Goal: Check status

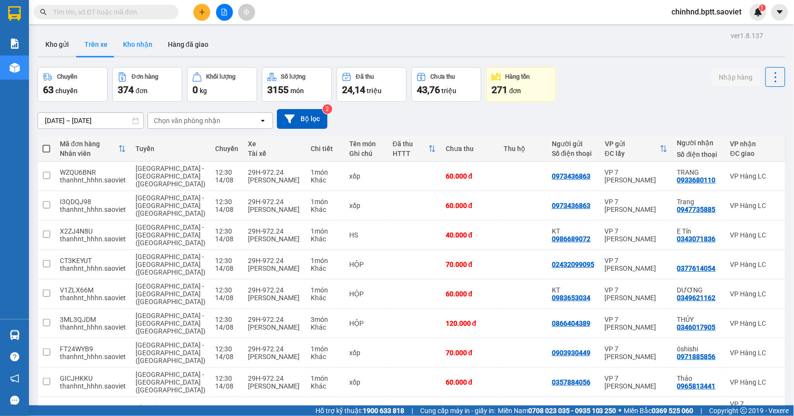
click at [155, 41] on button "Kho nhận" at bounding box center [137, 44] width 45 height 23
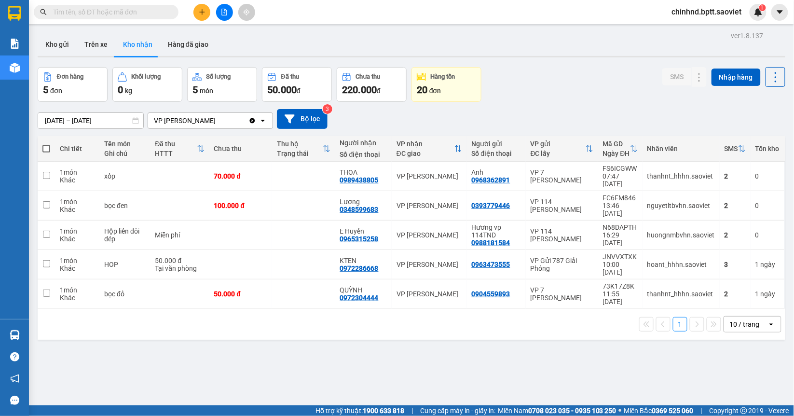
click at [86, 121] on input "[DATE] – [DATE]" at bounding box center [90, 120] width 105 height 15
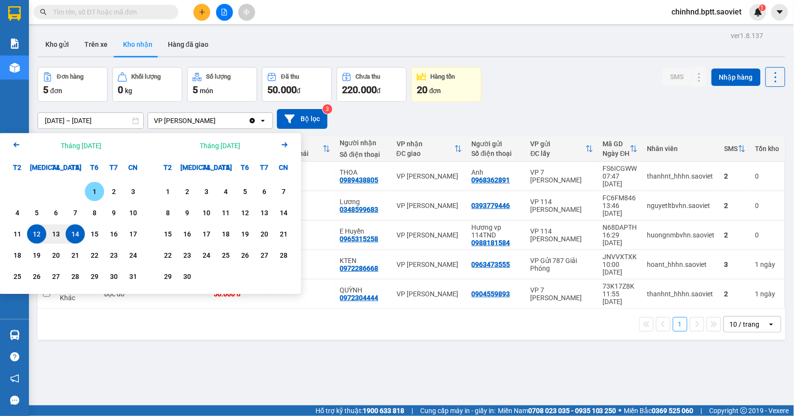
drag, startPoint x: 87, startPoint y: 190, endPoint x: 69, endPoint y: 224, distance: 38.2
click at [89, 191] on div "1" at bounding box center [95, 192] width 14 height 12
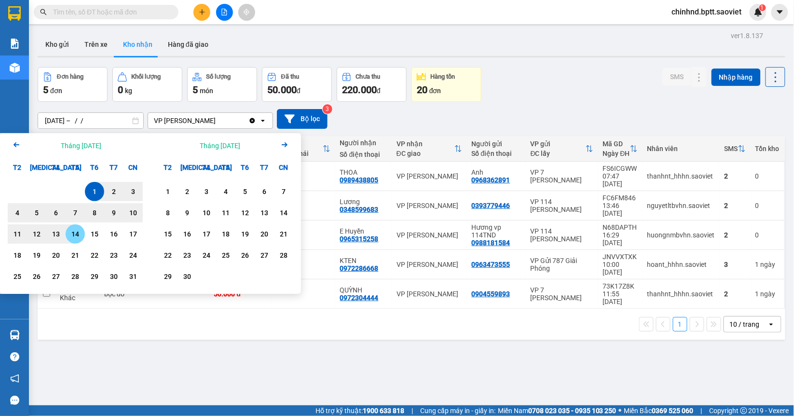
click at [70, 234] on div "14" at bounding box center [75, 234] width 14 height 12
type input "[DATE] – [DATE]"
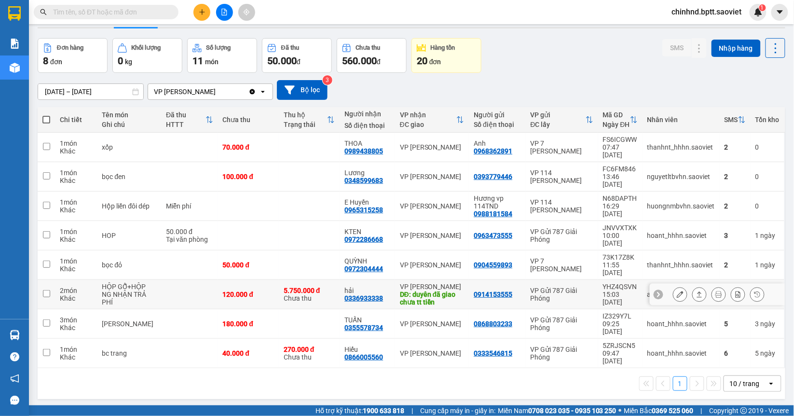
scroll to position [44, 0]
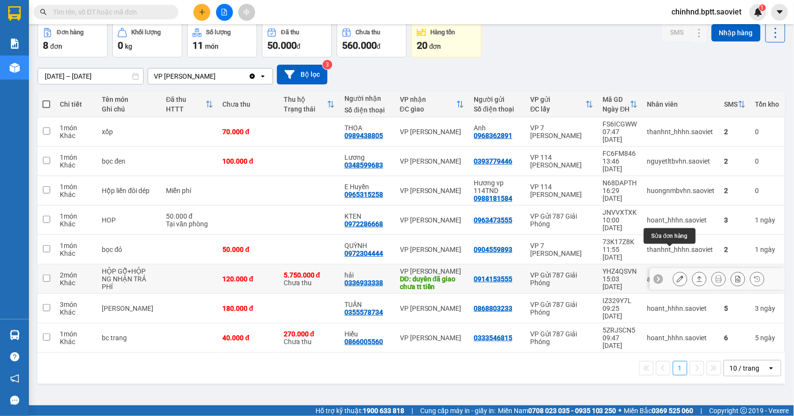
click at [677, 275] on icon at bounding box center [680, 278] width 7 height 7
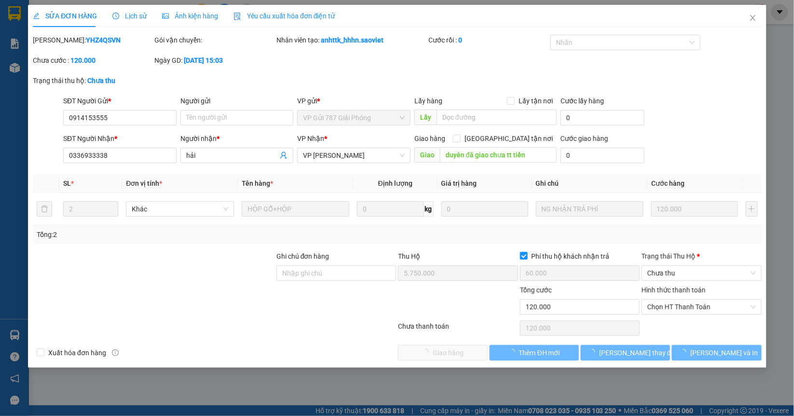
type input "0914153555"
type input "0336933338"
type input "hải"
type input "duyên đã giao chưa tt tiền"
type input "5.750.000"
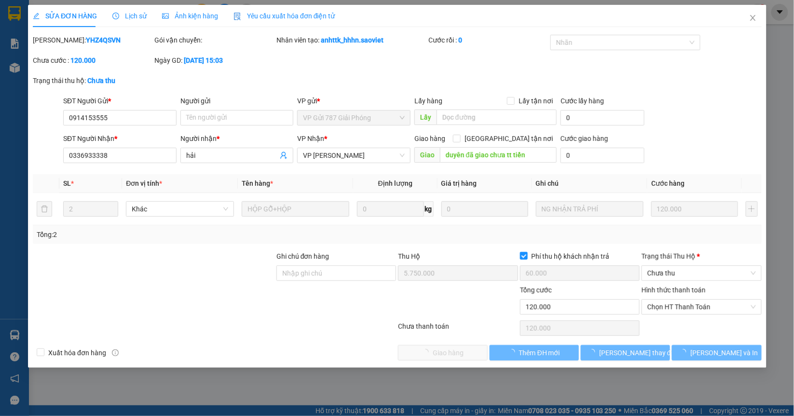
type input "60.000"
type input "120.000"
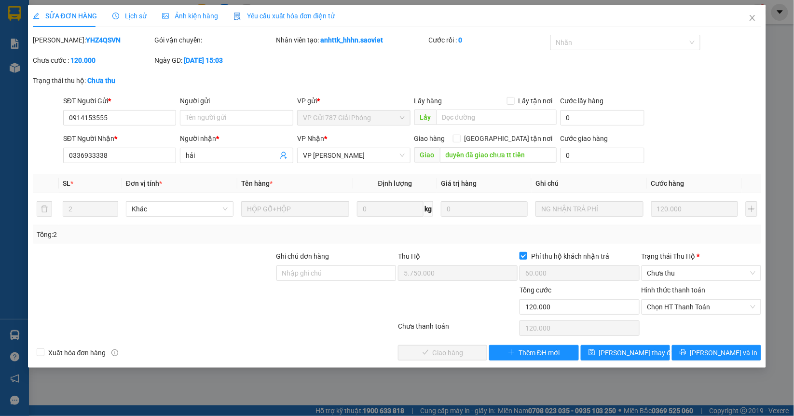
click at [92, 39] on b "YHZ4QSVN" at bounding box center [103, 40] width 35 height 8
click at [86, 41] on b "YHZ4QSVN" at bounding box center [103, 40] width 35 height 8
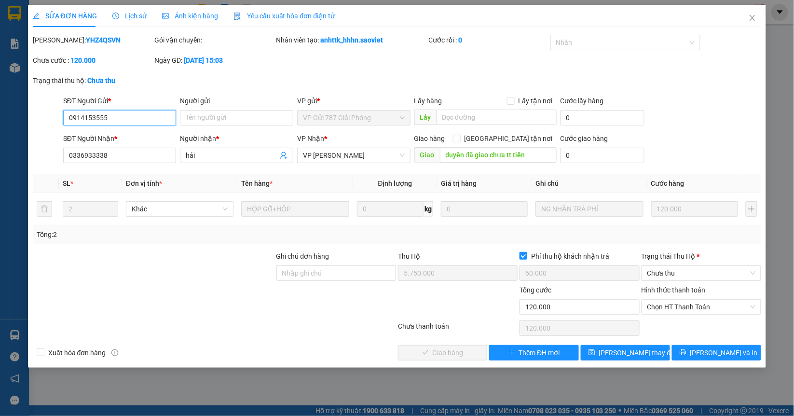
click at [141, 118] on input "0914153555" at bounding box center [119, 117] width 113 height 15
click at [109, 159] on input "0336933338" at bounding box center [119, 155] width 113 height 15
click at [109, 158] on input "0336933338" at bounding box center [119, 155] width 113 height 15
